Goal: Check status: Check status

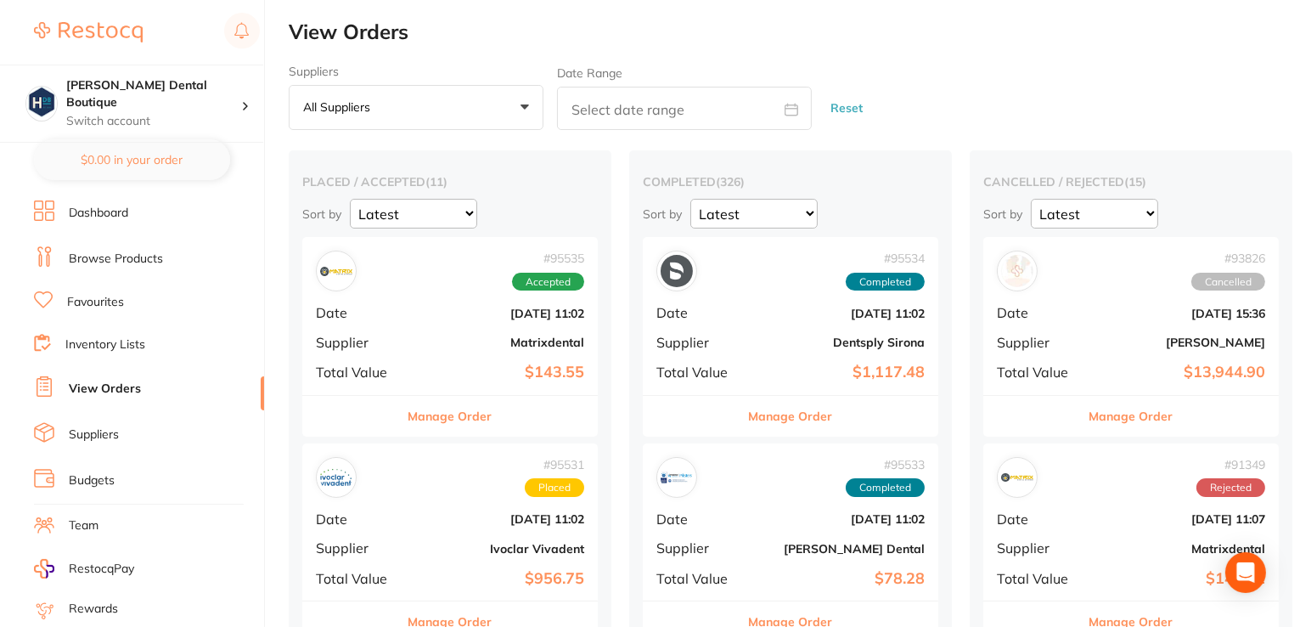
click at [427, 422] on button "Manage Order" at bounding box center [450, 416] width 84 height 41
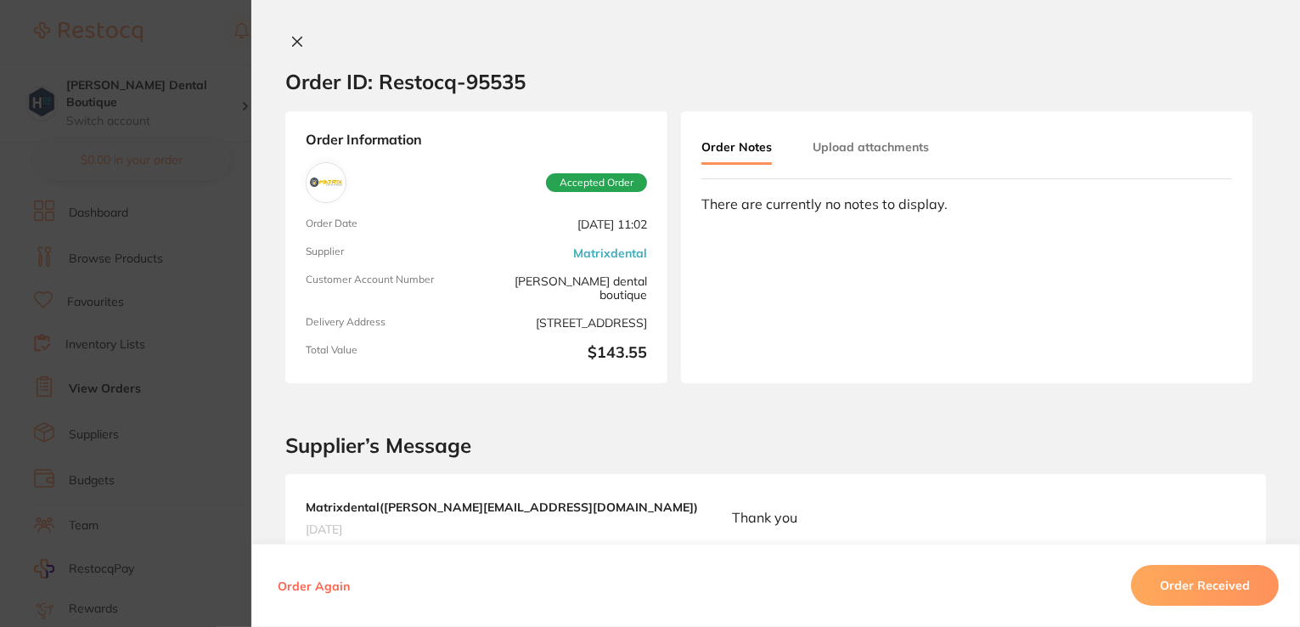
drag, startPoint x: 426, startPoint y: 421, endPoint x: 696, endPoint y: 499, distance: 281.1
click at [696, 499] on div "Matrixdental ( [PERSON_NAME][EMAIL_ADDRESS][DOMAIN_NAME] ) [DATE] Thank you" at bounding box center [775, 517] width 981 height 87
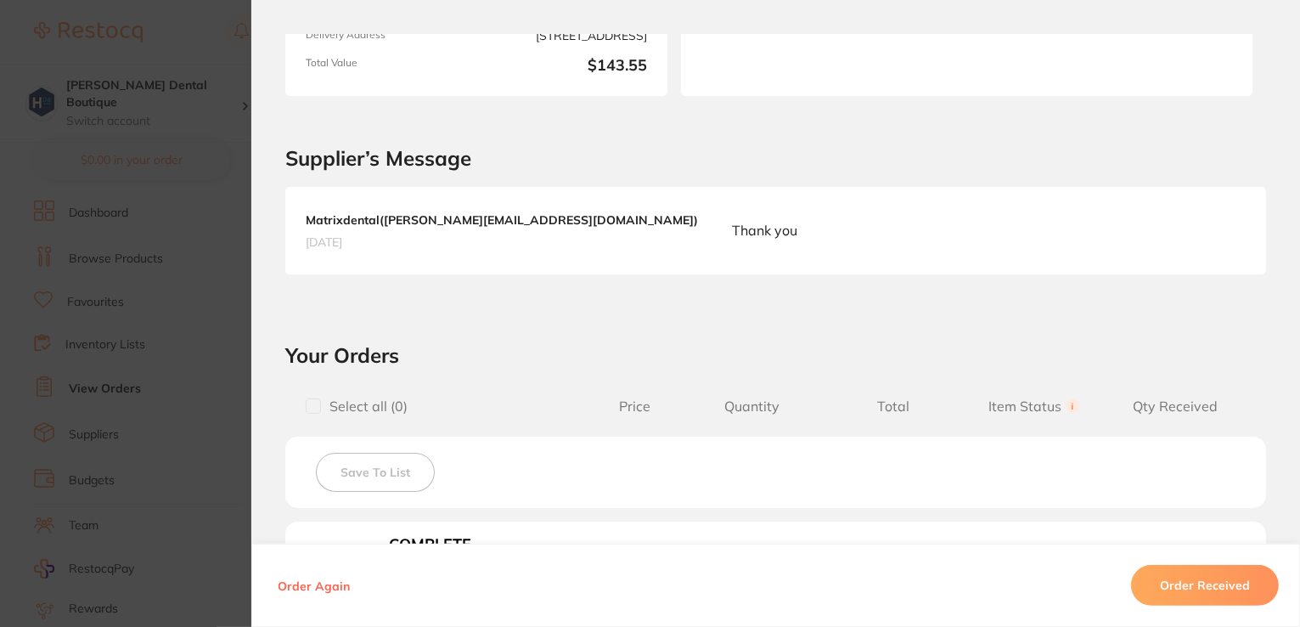
scroll to position [633, 0]
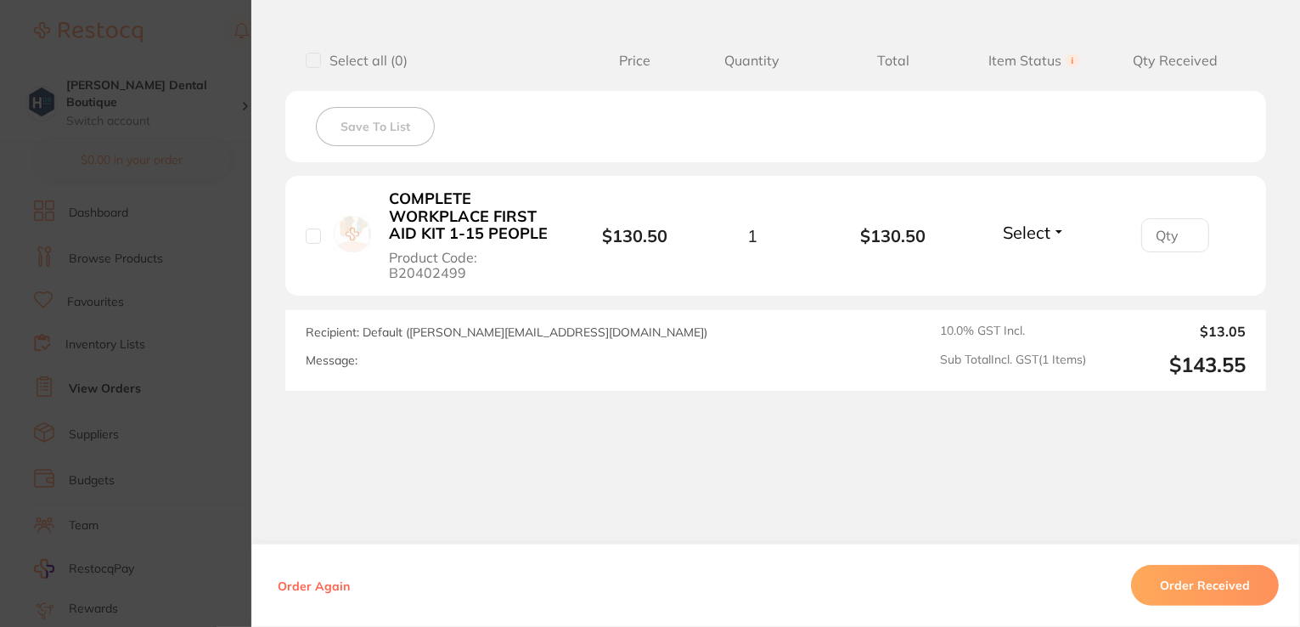
click at [1206, 609] on div "Order Again Order Received" at bounding box center [775, 584] width 1049 height 83
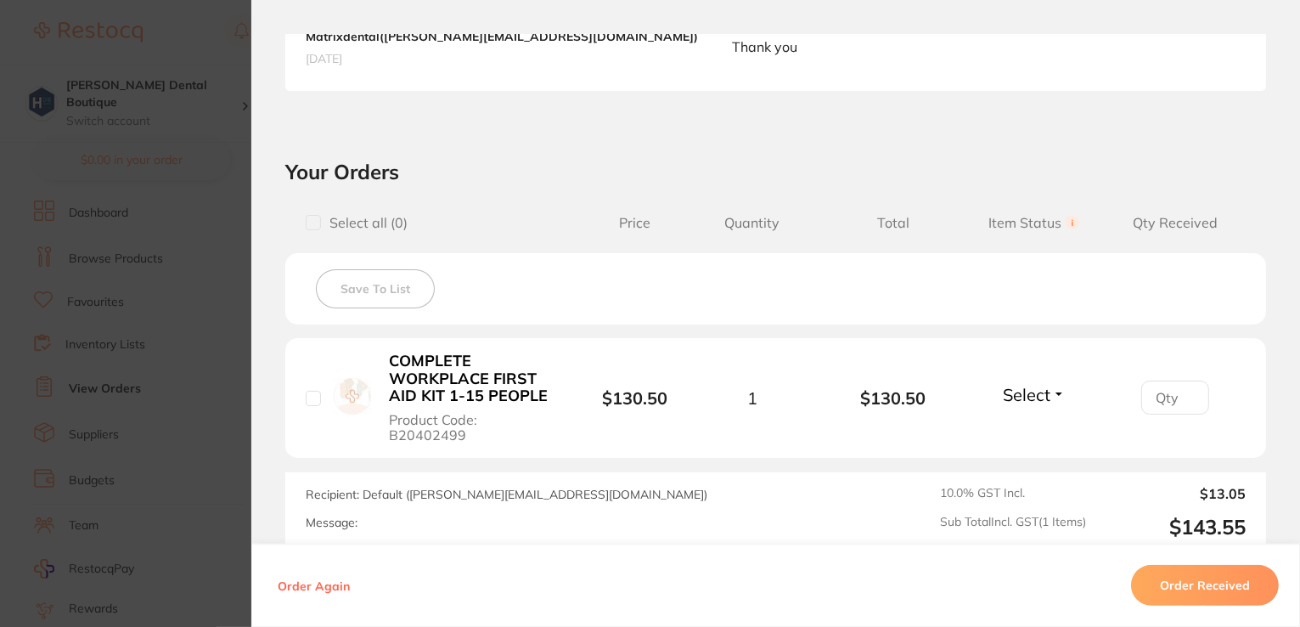
scroll to position [378, 0]
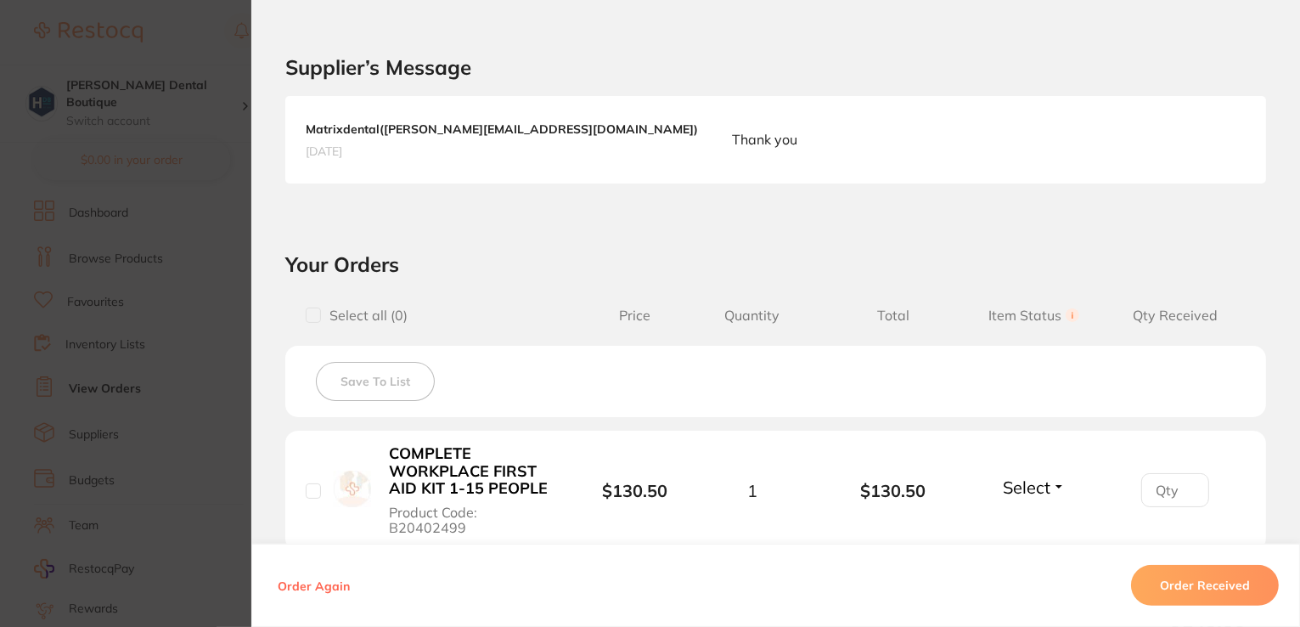
click at [1177, 599] on button "Order Received" at bounding box center [1205, 585] width 148 height 41
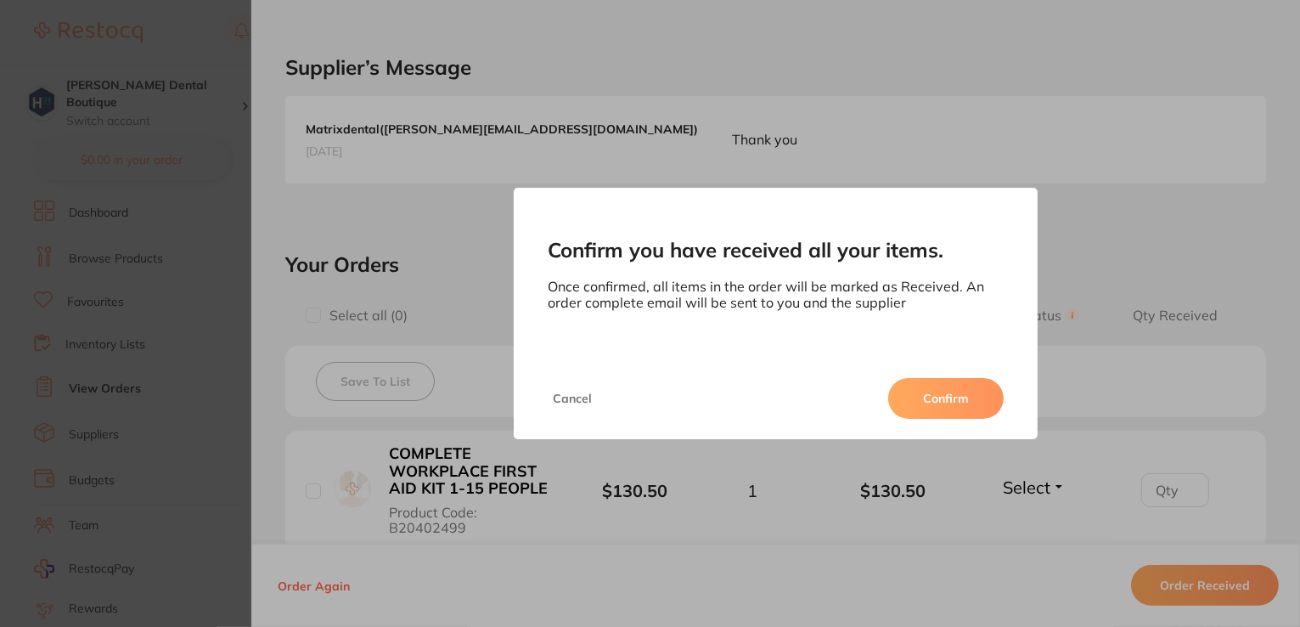
click at [944, 407] on button "Confirm" at bounding box center [945, 398] width 115 height 41
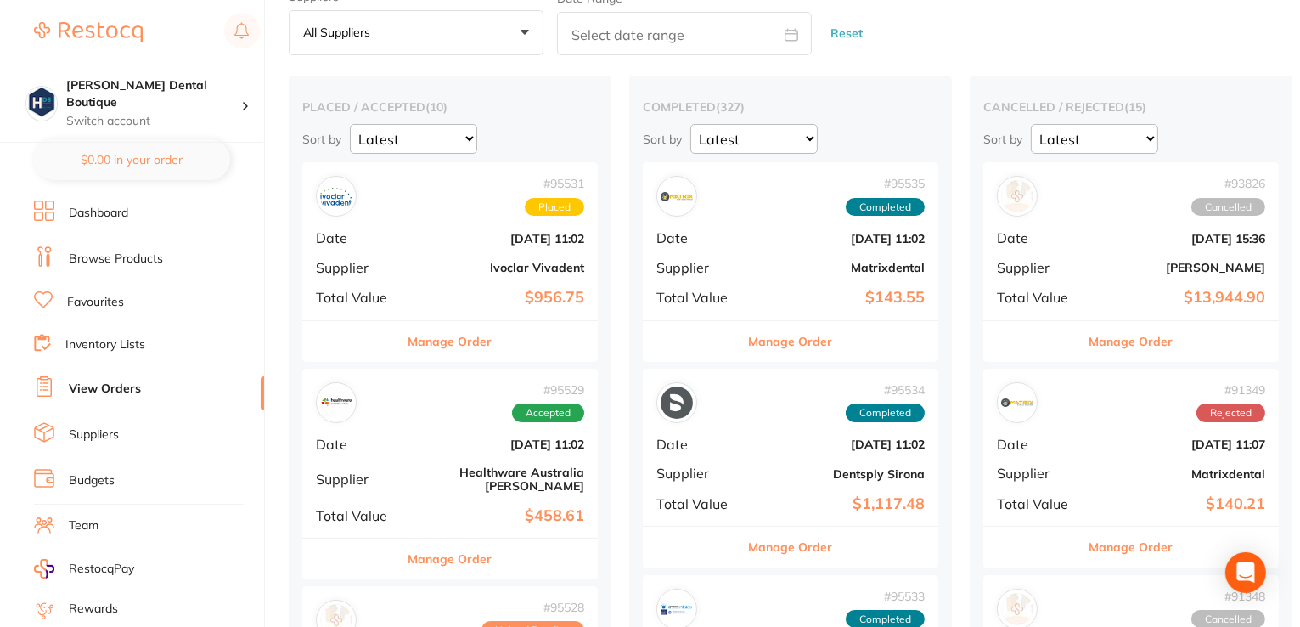
scroll to position [85, 0]
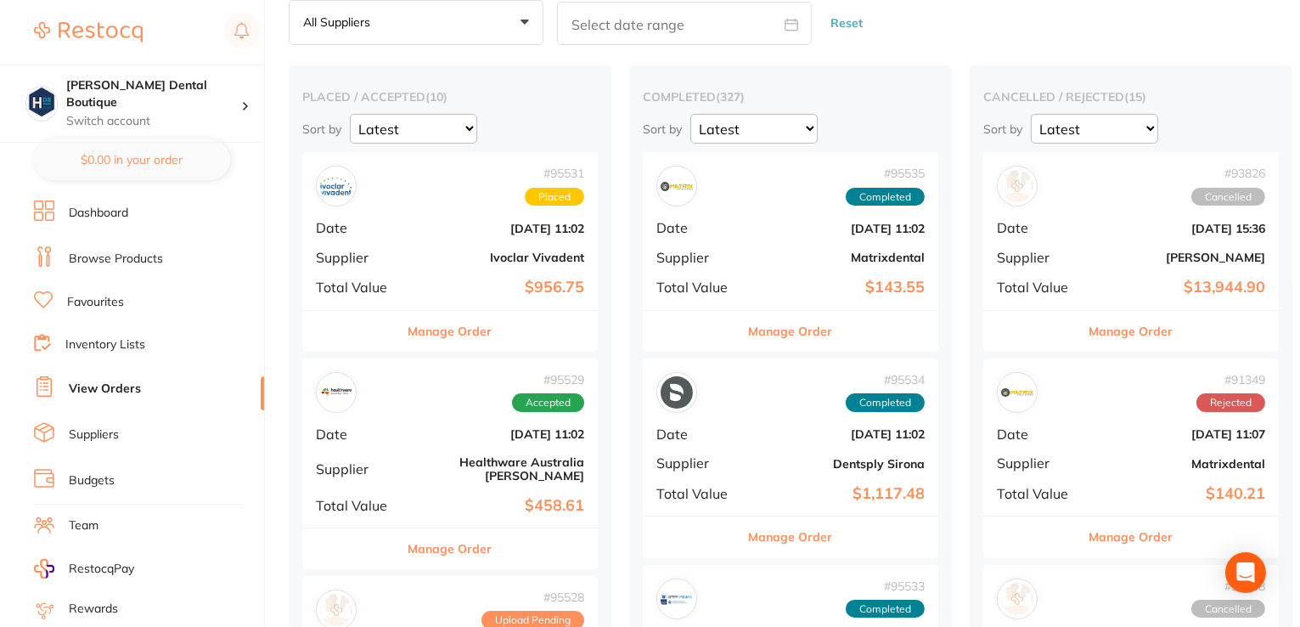
click at [453, 530] on button "Manage Order" at bounding box center [450, 548] width 84 height 41
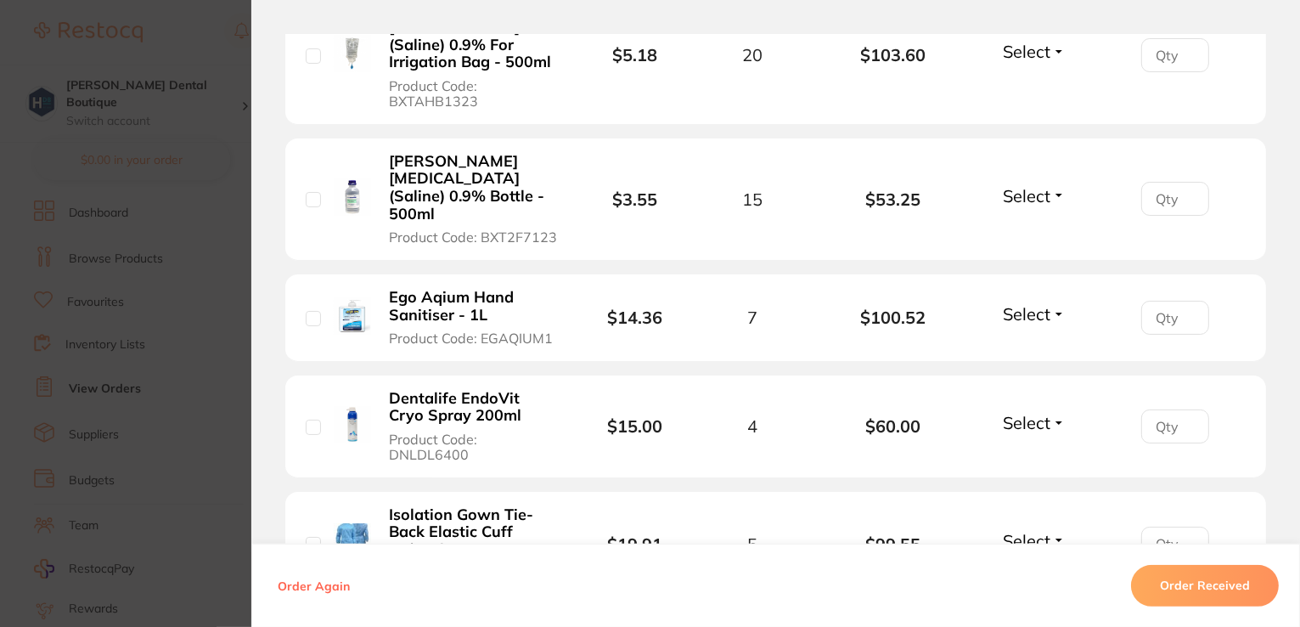
scroll to position [482, 0]
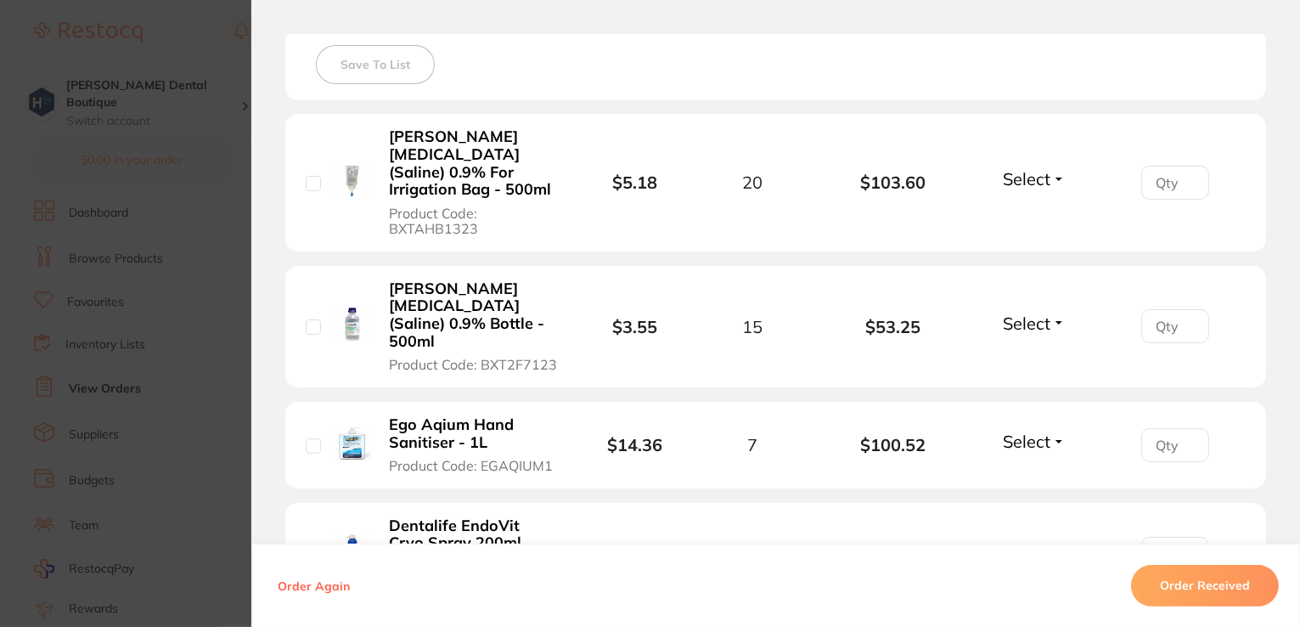
click at [1193, 591] on button "Order Received" at bounding box center [1205, 585] width 148 height 41
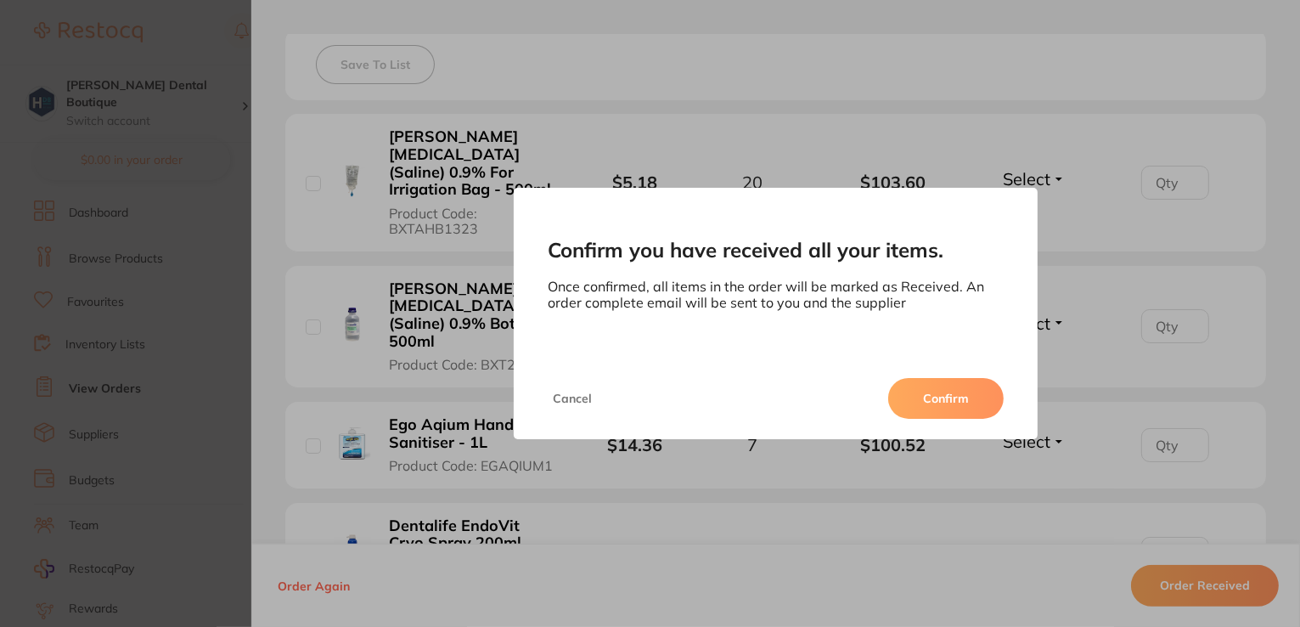
click at [958, 393] on button "Confirm" at bounding box center [945, 398] width 115 height 41
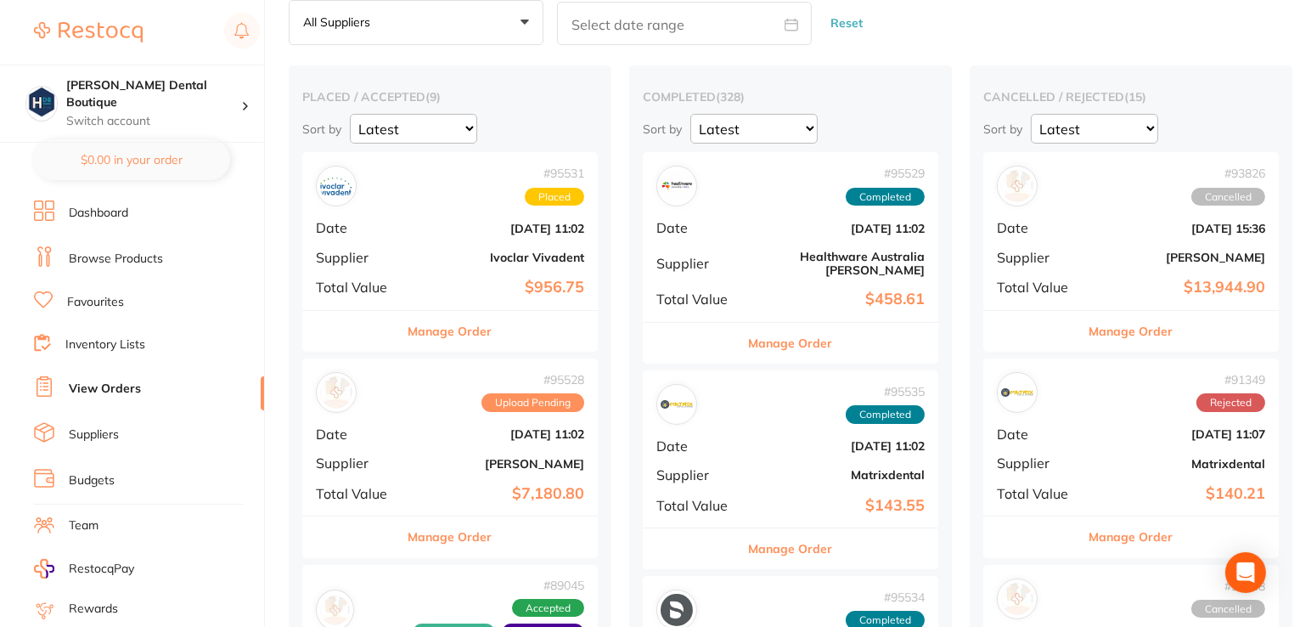
scroll to position [255, 0]
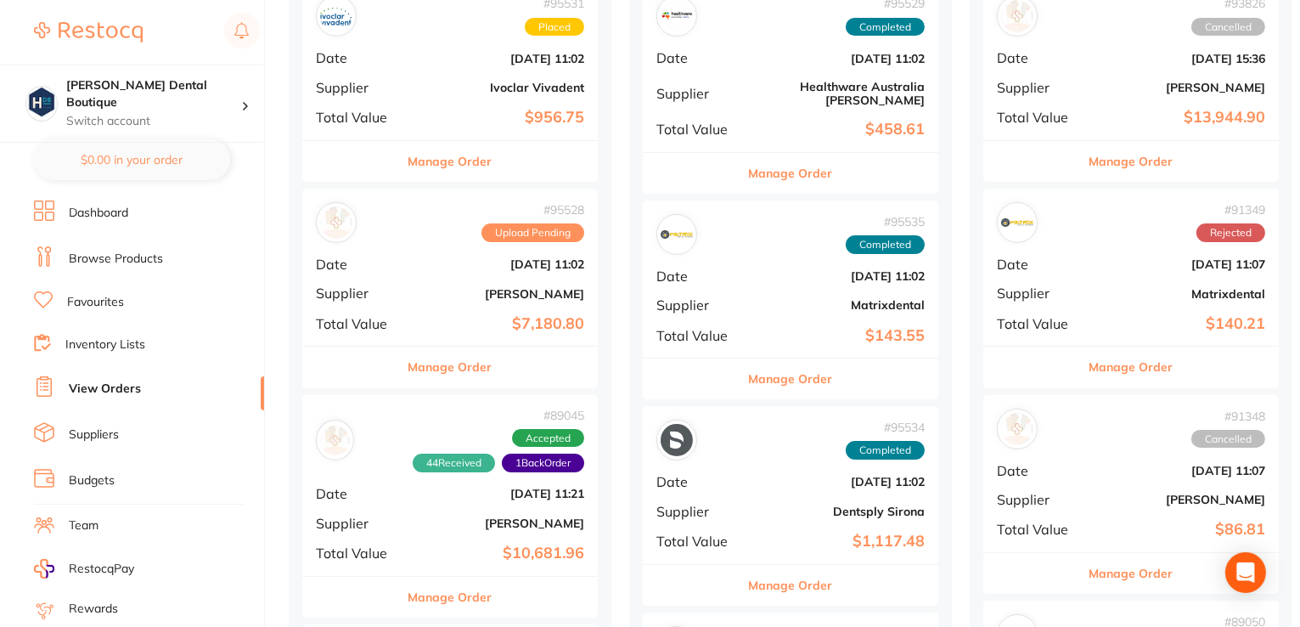
click at [456, 374] on button "Manage Order" at bounding box center [450, 366] width 84 height 41
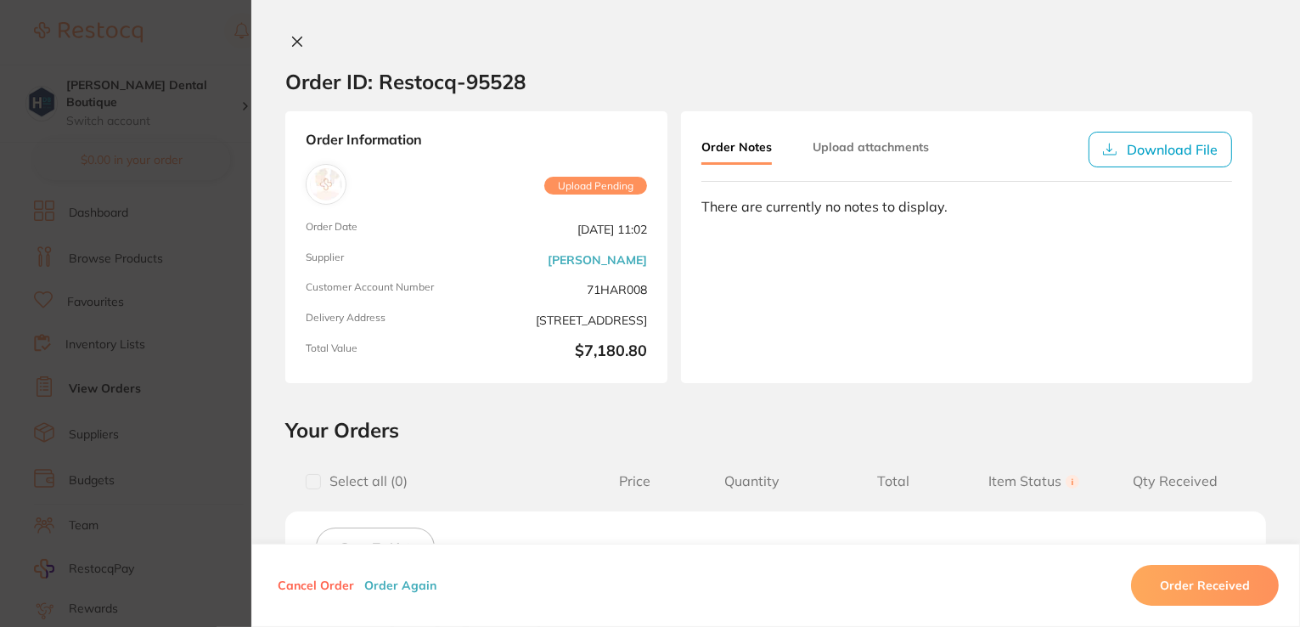
click at [302, 43] on button at bounding box center [297, 43] width 24 height 18
